Goal: Task Accomplishment & Management: Manage account settings

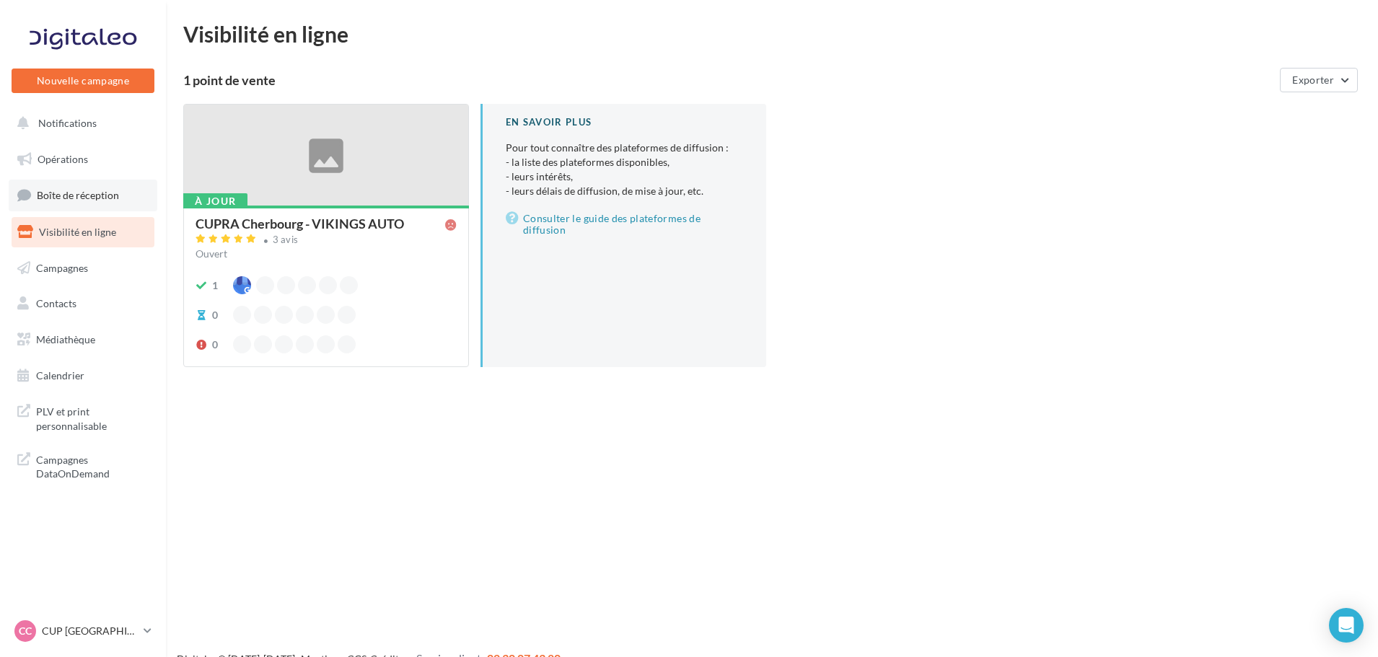
click at [73, 203] on link "Boîte de réception" at bounding box center [83, 195] width 149 height 31
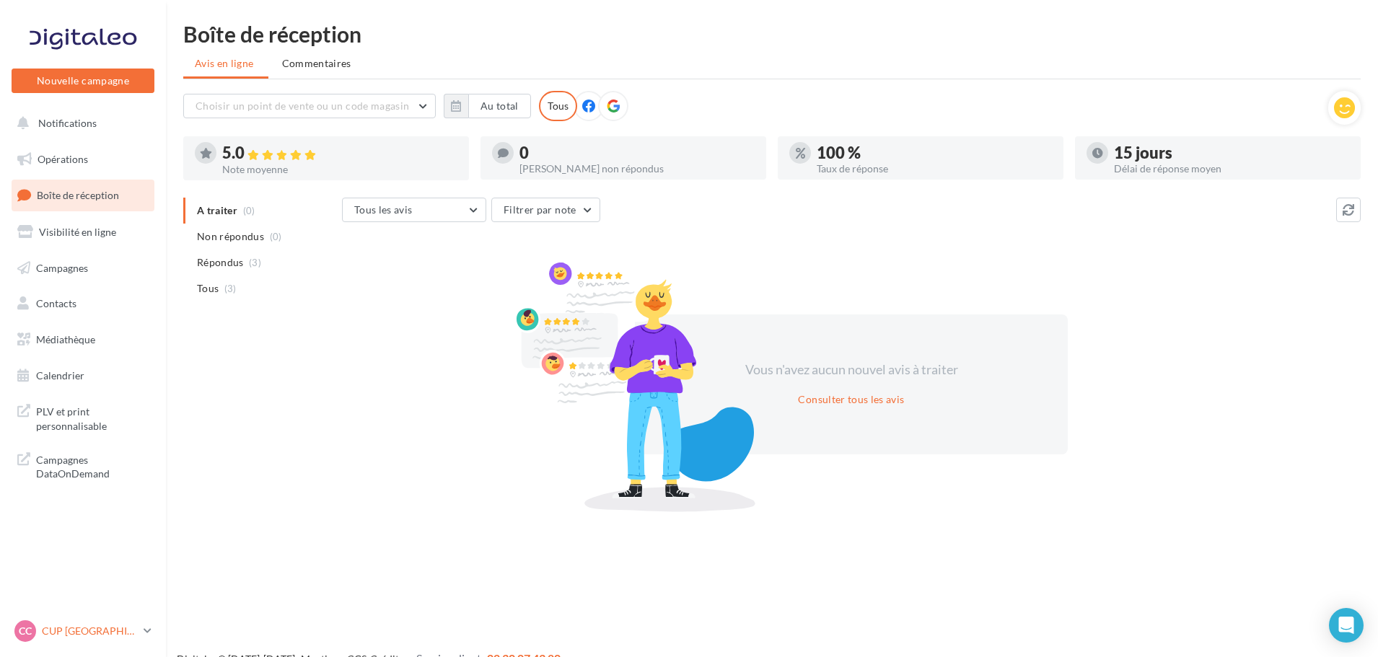
click at [87, 624] on div "CC CUP CHERBOURG cupra-[GEOGRAPHIC_DATA]" at bounding box center [75, 632] width 123 height 22
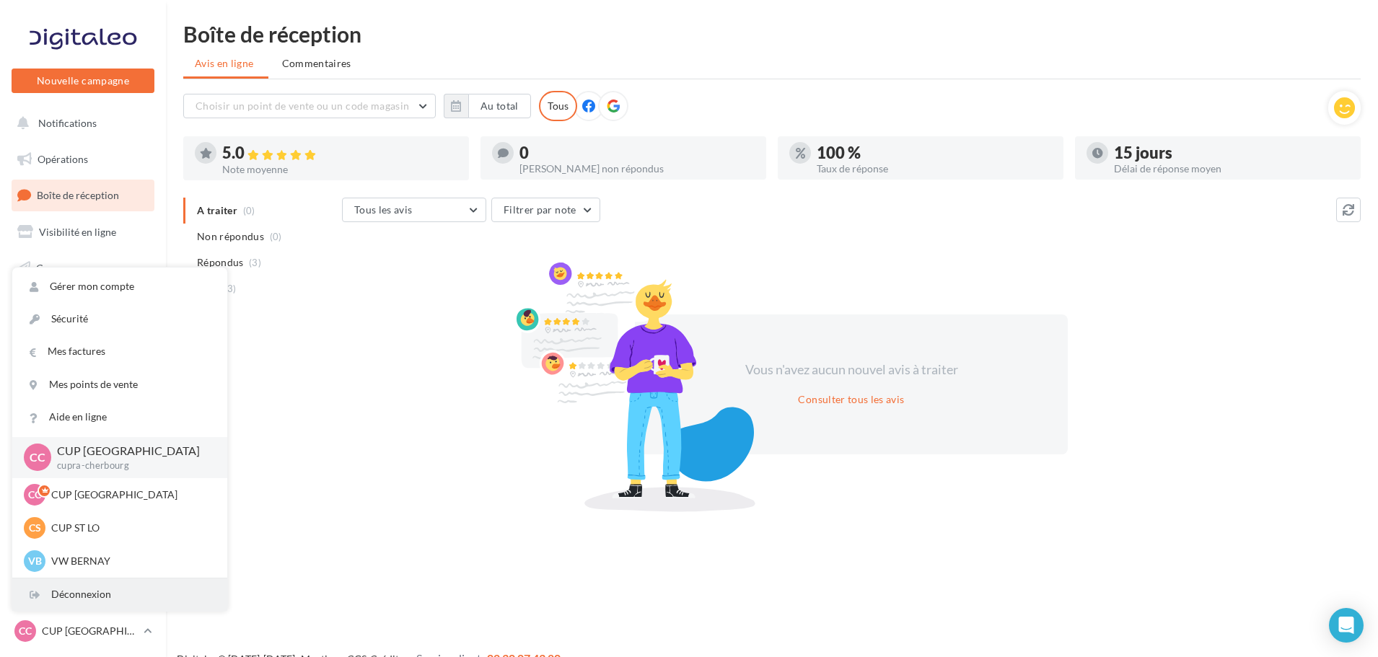
click at [91, 598] on div "Déconnexion" at bounding box center [119, 595] width 215 height 32
